Goal: Information Seeking & Learning: Learn about a topic

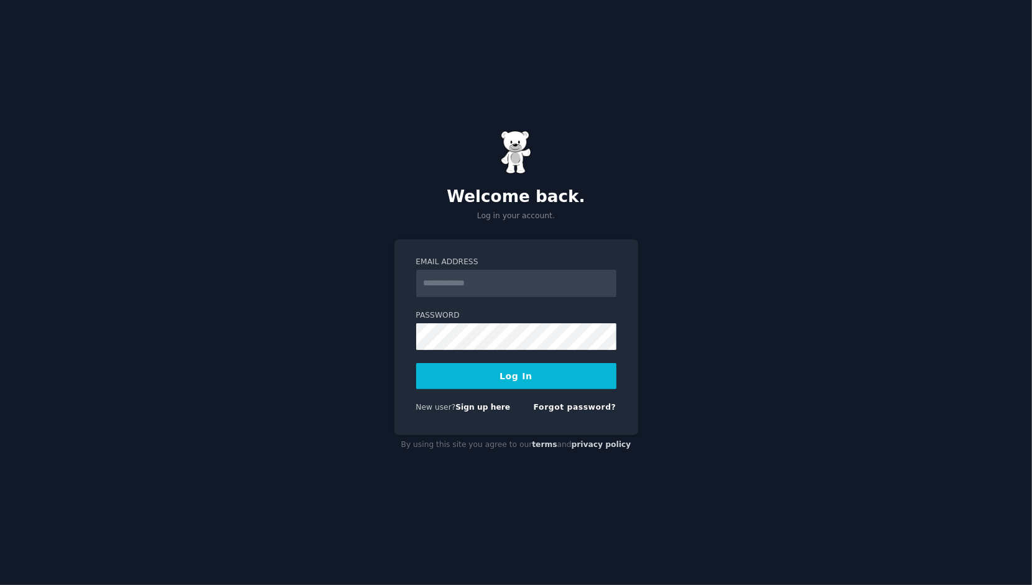
type input "**********"
click at [499, 383] on button "Log In" at bounding box center [516, 376] width 200 height 26
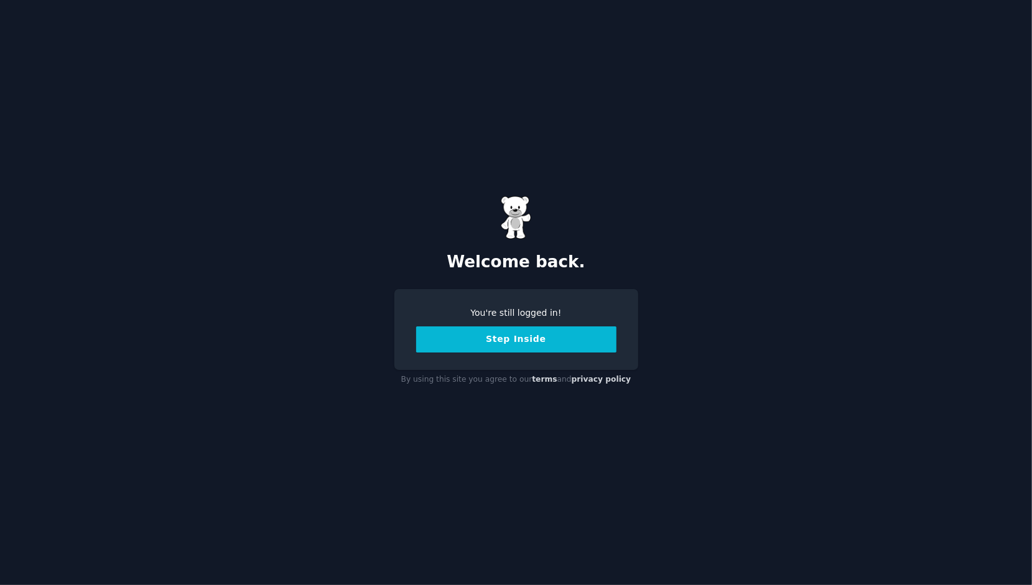
click at [516, 343] on button "Step Inside" at bounding box center [516, 340] width 200 height 26
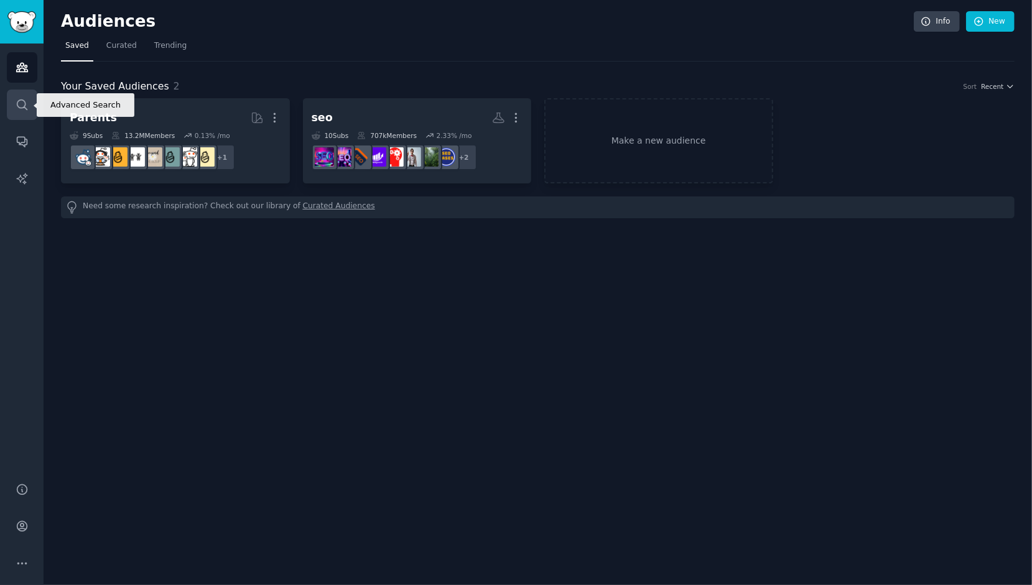
click at [21, 98] on icon "Sidebar" at bounding box center [22, 104] width 13 height 13
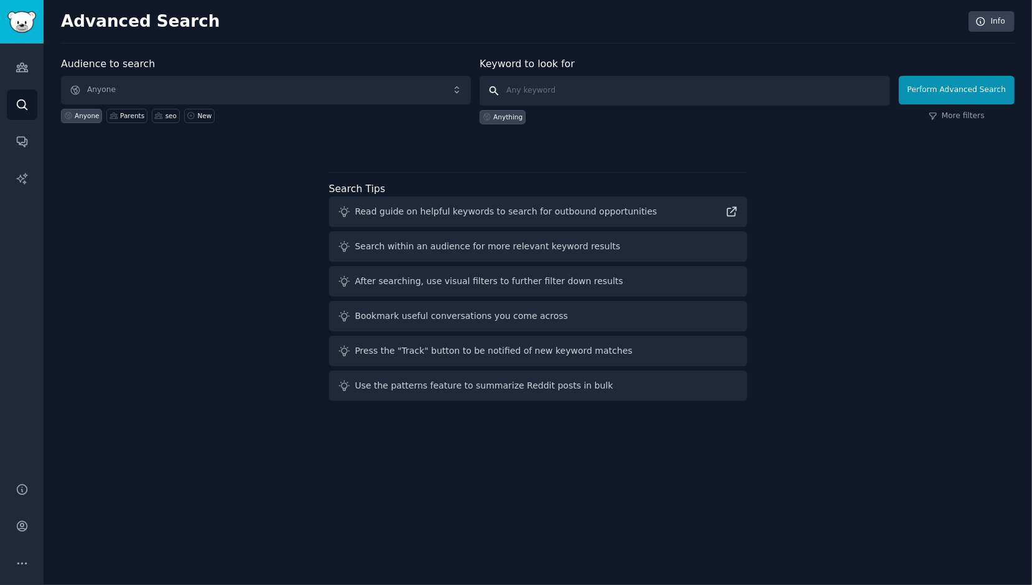
click at [566, 80] on input "text" at bounding box center [685, 91] width 410 height 30
type input "accessoire pour animaux"
click at [363, 91] on span "Anyone" at bounding box center [266, 90] width 410 height 29
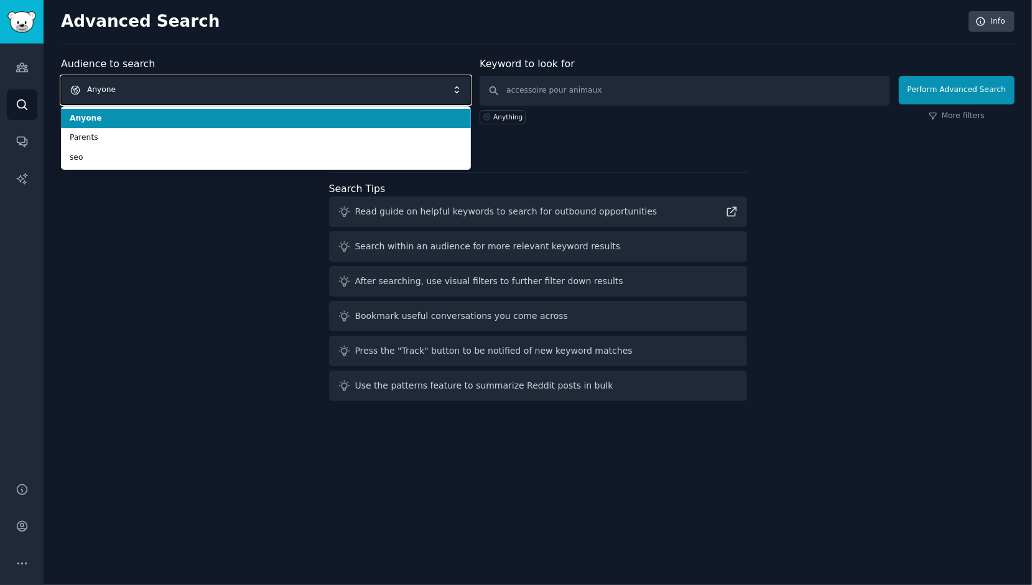
click at [363, 91] on span "Anyone" at bounding box center [266, 90] width 410 height 29
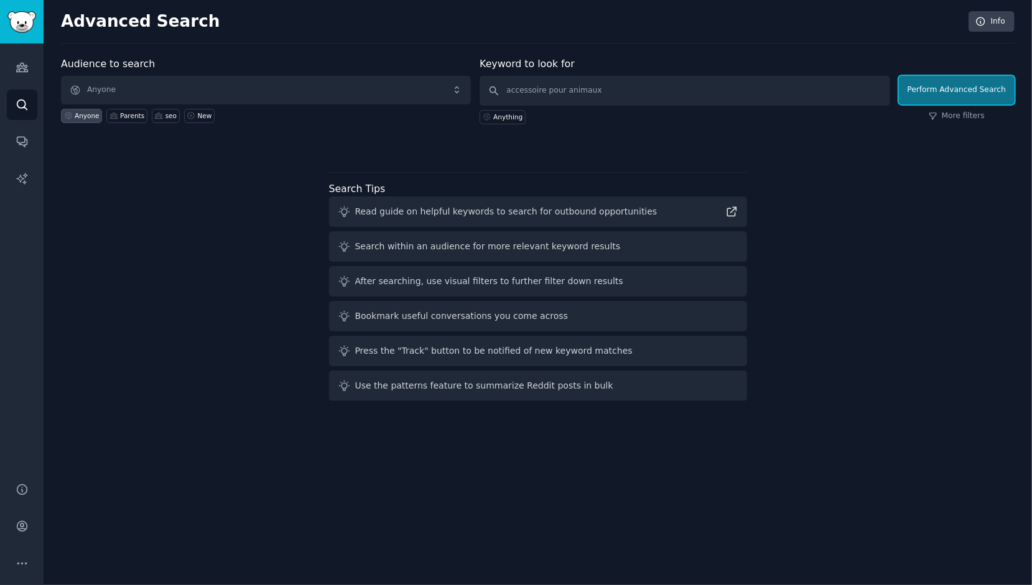
click at [948, 90] on button "Perform Advanced Search" at bounding box center [957, 90] width 116 height 29
